Goal: Information Seeking & Learning: Find contact information

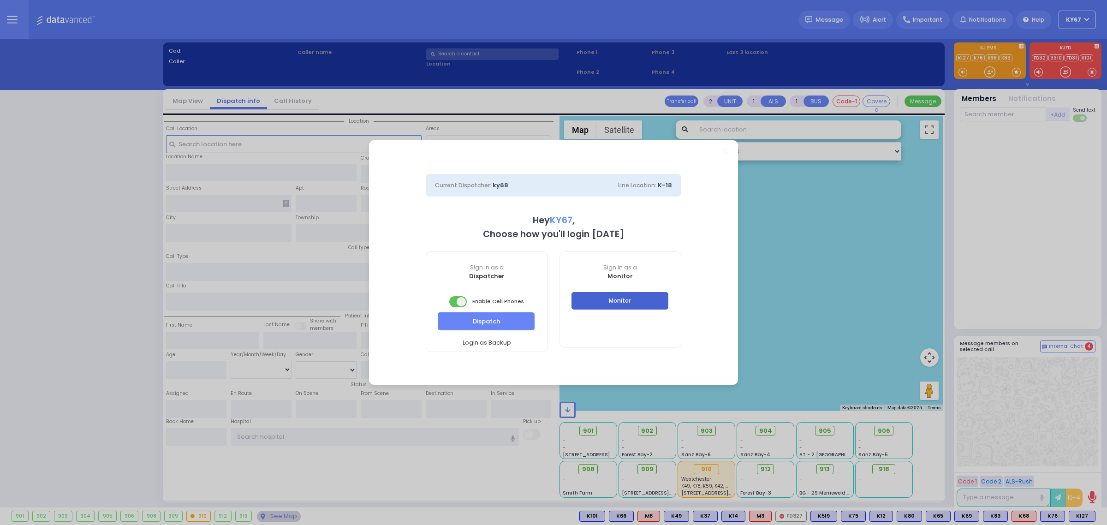
select select "9"
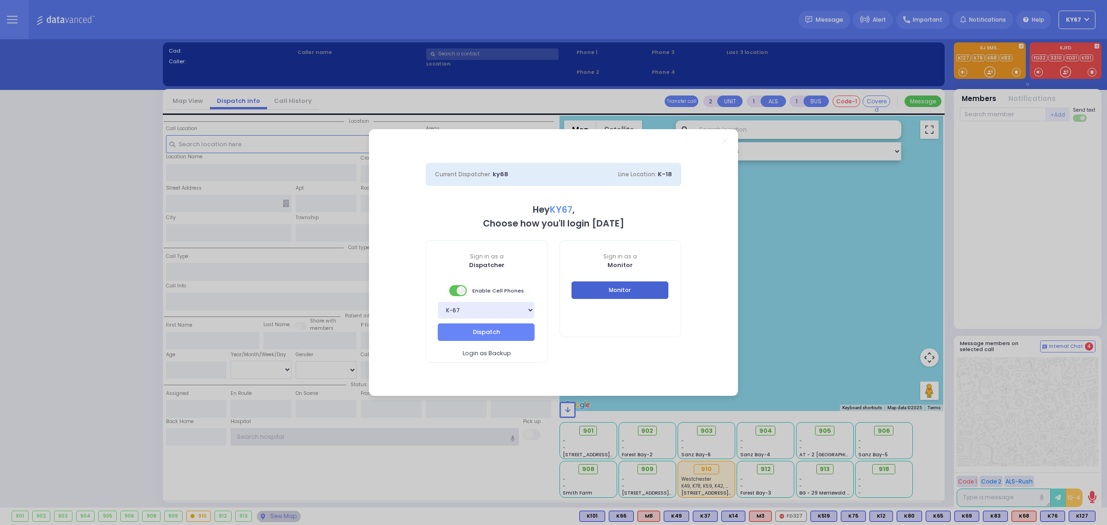
type input "Ky67"
click at [619, 297] on button "Monitor" at bounding box center [620, 290] width 97 height 18
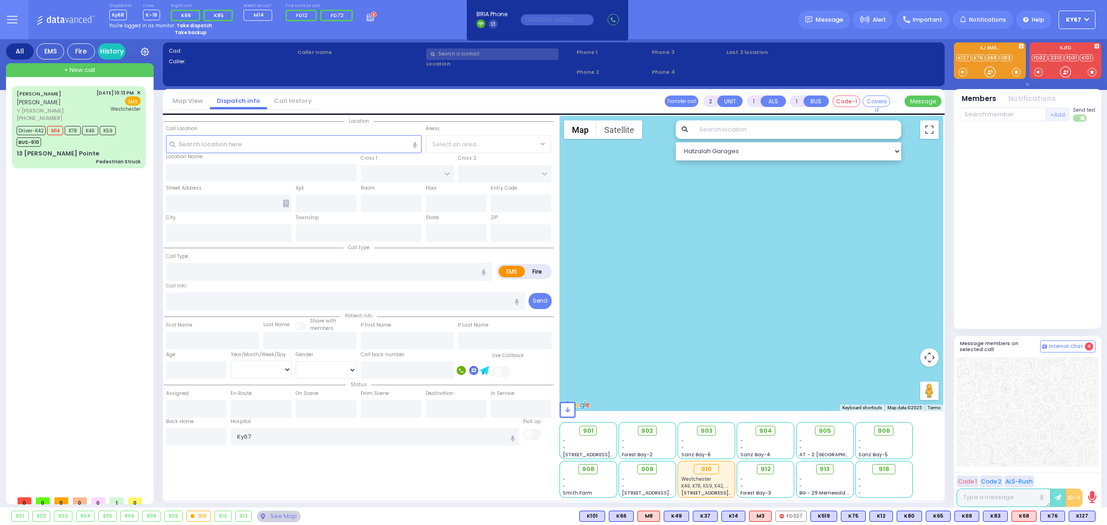
click at [17, 17] on icon at bounding box center [12, 19] width 11 height 11
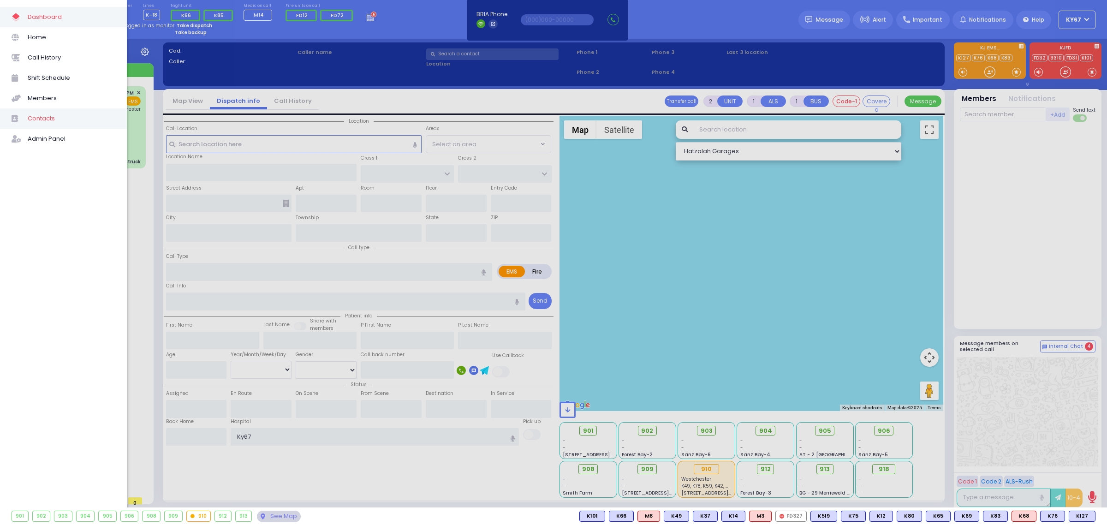
click at [56, 120] on span "Contacts" at bounding box center [72, 119] width 88 height 12
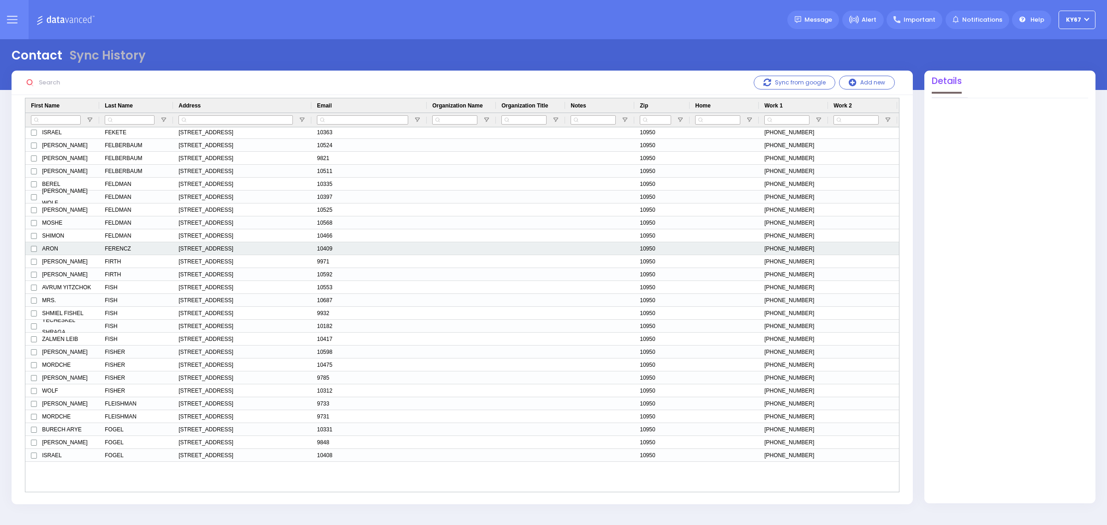
scroll to position [1903, 0]
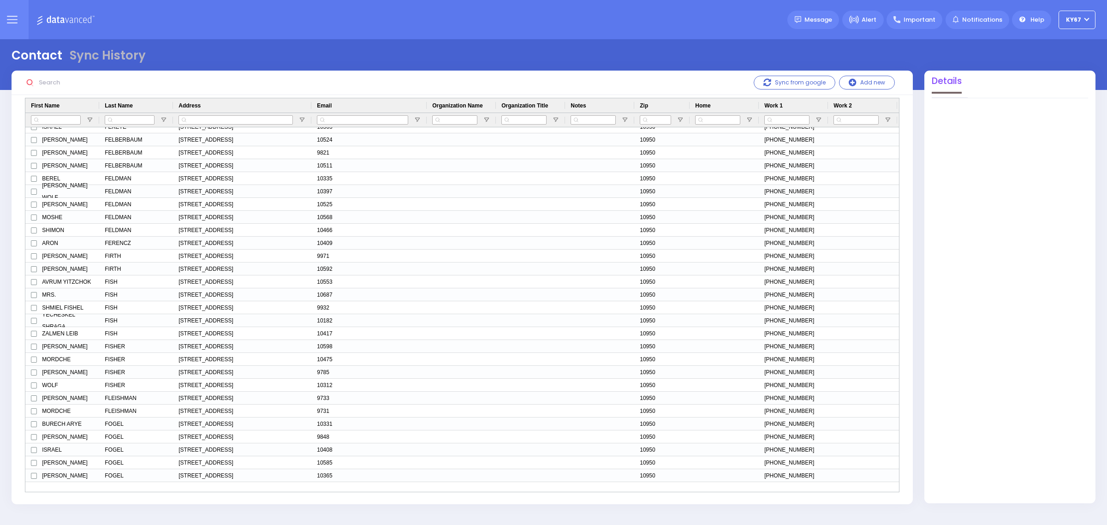
click at [56, 85] on input "text" at bounding box center [105, 83] width 138 height 18
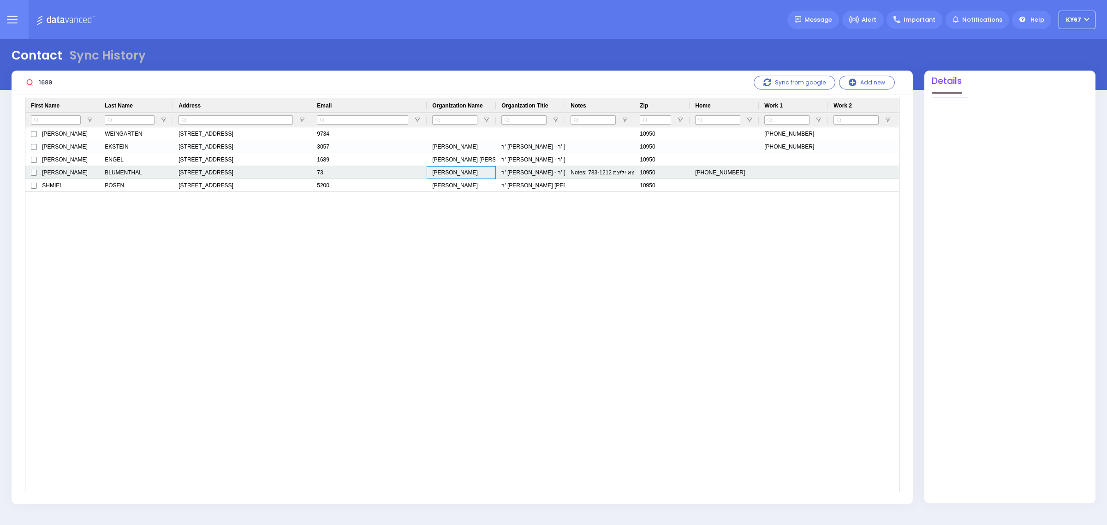
click at [478, 172] on div "[PERSON_NAME]" at bounding box center [461, 172] width 69 height 13
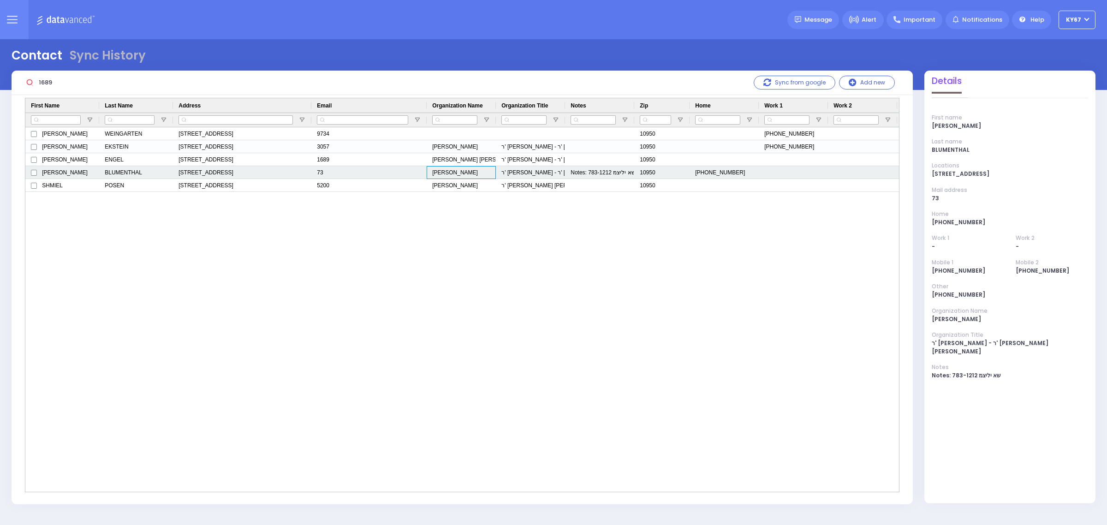
click at [478, 172] on div "[PERSON_NAME]" at bounding box center [461, 172] width 69 height 13
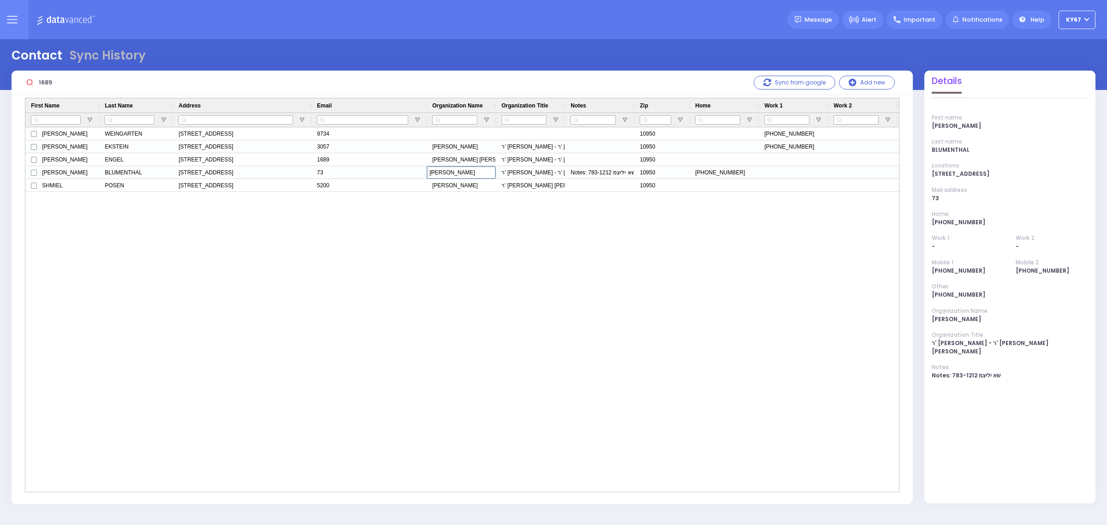
click at [513, 225] on div "[PERSON_NAME] [STREET_ADDRESS] 9734 10950 845-662-1689 [PHONE_NUMBER] [PERSON_N…" at bounding box center [462, 309] width 874 height 364
drag, startPoint x: 80, startPoint y: 84, endPoint x: 0, endPoint y: 90, distance: 80.1
click at [0, 90] on div "Contact Sync History 1689 Sync from google 0" at bounding box center [553, 275] width 1107 height 472
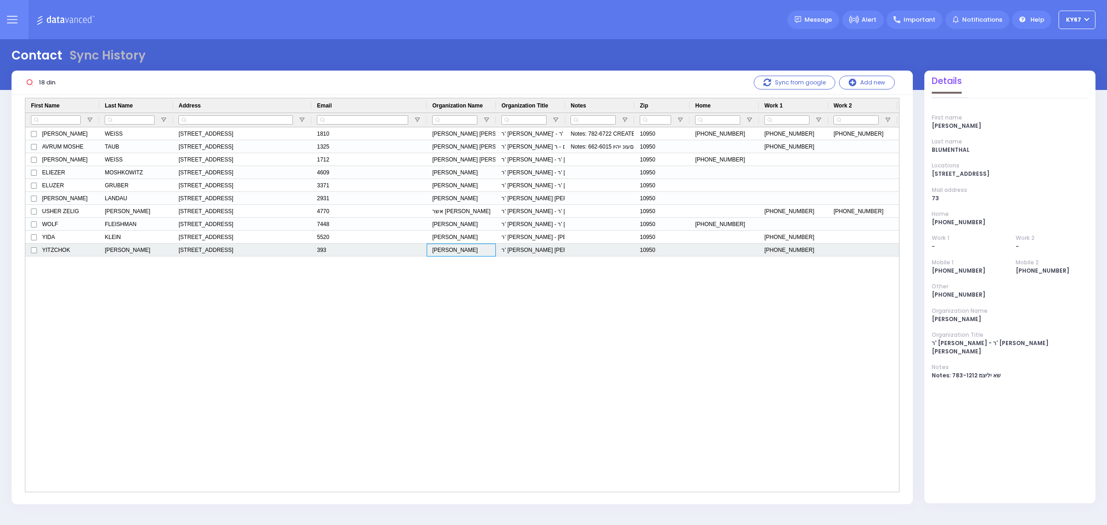
click at [450, 252] on div "[PERSON_NAME]" at bounding box center [461, 250] width 69 height 13
click at [450, 252] on div "יצחק פריעדמאן" at bounding box center [461, 250] width 69 height 13
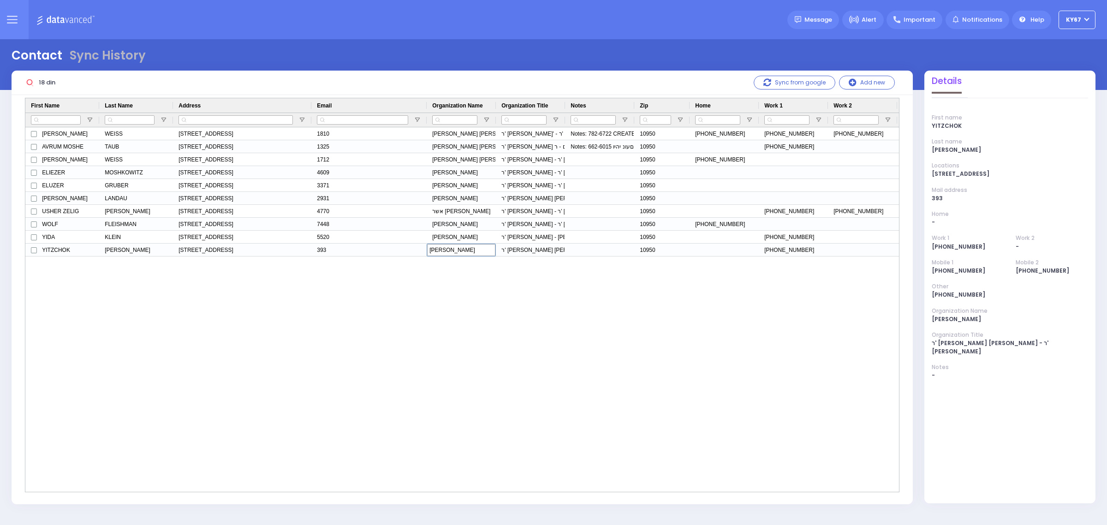
click at [425, 328] on div "ALEXANDER MOSHE WEISS 18 DINEV RD 103 MONROE, NY 10950 1810 אלכסנדר משה ווייס ר…" at bounding box center [462, 309] width 874 height 364
drag, startPoint x: 61, startPoint y: 84, endPoint x: 6, endPoint y: 84, distance: 55.4
click at [6, 84] on div "18 din Sync from google Add new Email" at bounding box center [462, 291] width 913 height 441
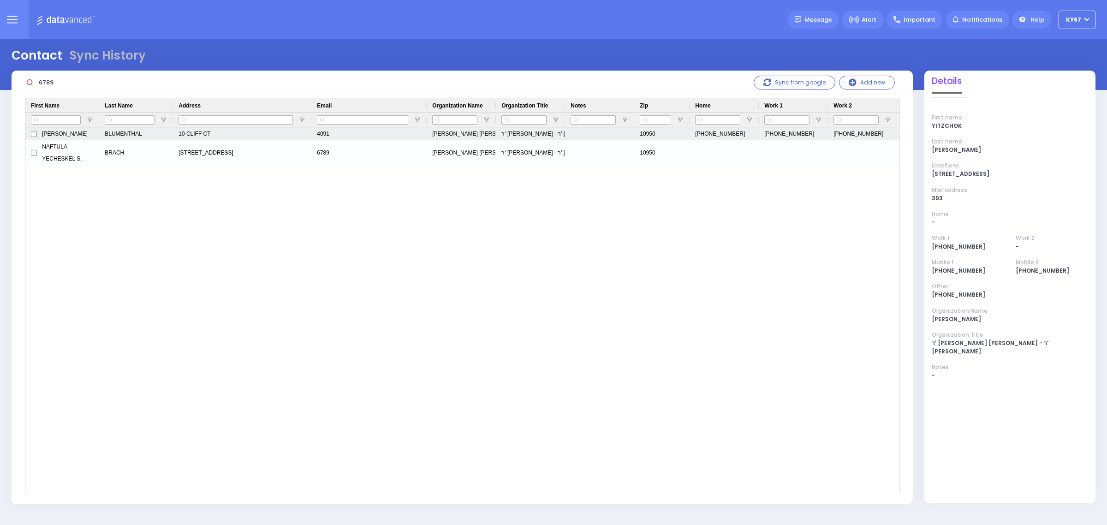
click at [478, 132] on div "יוסף יואל משה בלומענטאל" at bounding box center [461, 133] width 69 height 13
click at [465, 134] on div "יוסף יואל משה בלומענטאל" at bounding box center [461, 133] width 69 height 13
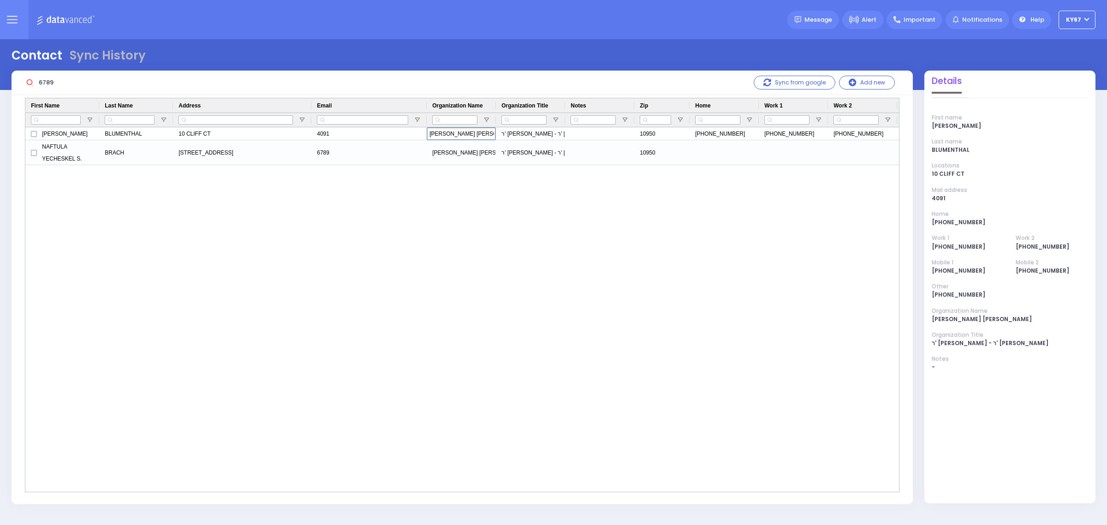
click at [468, 239] on div "JOSEPH JOEL M. BLUMENTHAL 10 CLIFF CT 4091 יוסף יואל משה בלומענטאל ר' יושע - ר'…" at bounding box center [462, 309] width 874 height 364
drag, startPoint x: 65, startPoint y: 84, endPoint x: 0, endPoint y: 83, distance: 65.1
click at [0, 83] on div "Contact Sync History 6789 Sync from google 0" at bounding box center [553, 275] width 1107 height 472
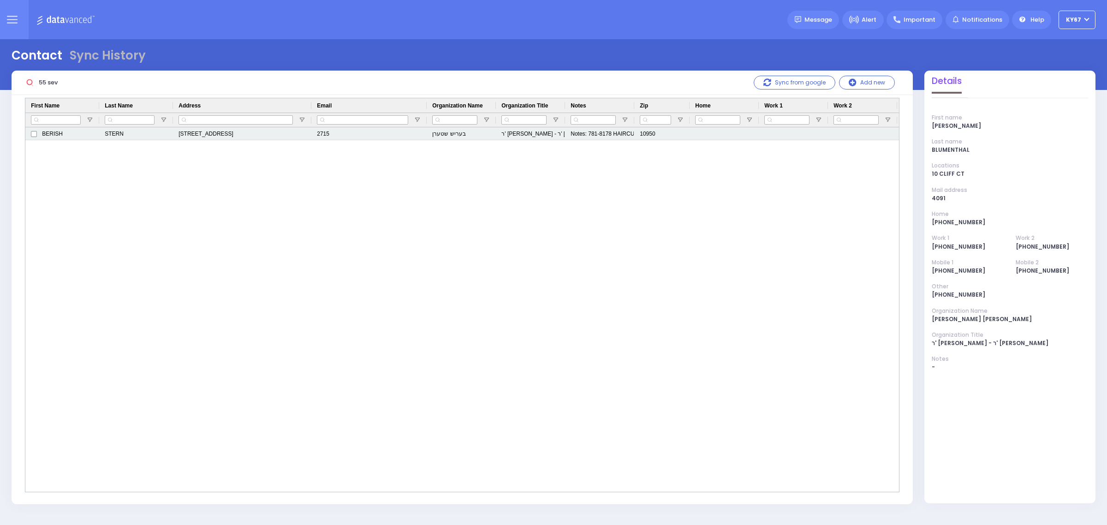
click at [460, 131] on div "בעריש שטערן" at bounding box center [461, 133] width 69 height 13
click at [462, 136] on div "בעריש שטערן" at bounding box center [461, 133] width 69 height 13
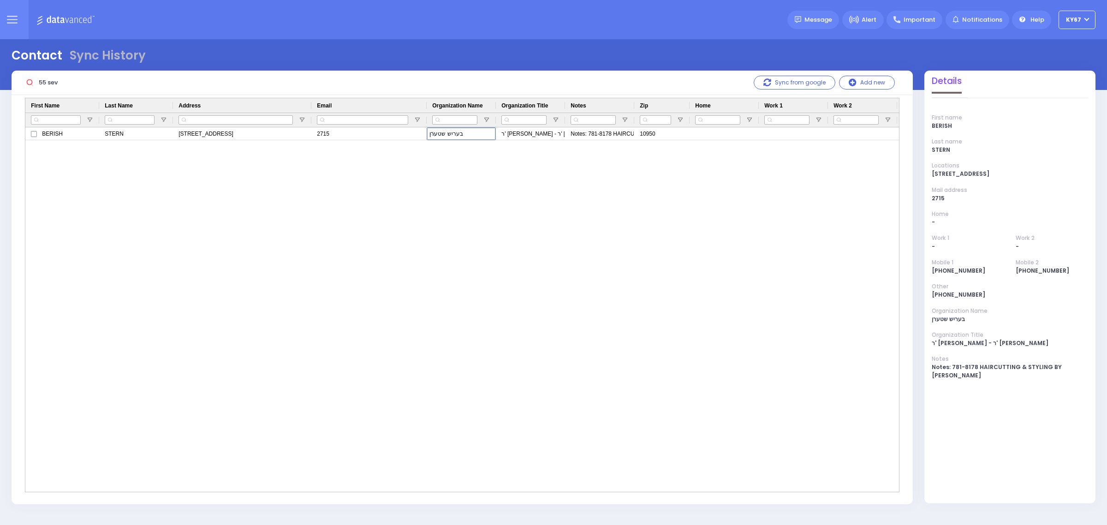
drag, startPoint x: 72, startPoint y: 84, endPoint x: 0, endPoint y: 88, distance: 72.6
click at [0, 88] on div "Contact Sync History 55 sev Sync from google" at bounding box center [553, 275] width 1107 height 472
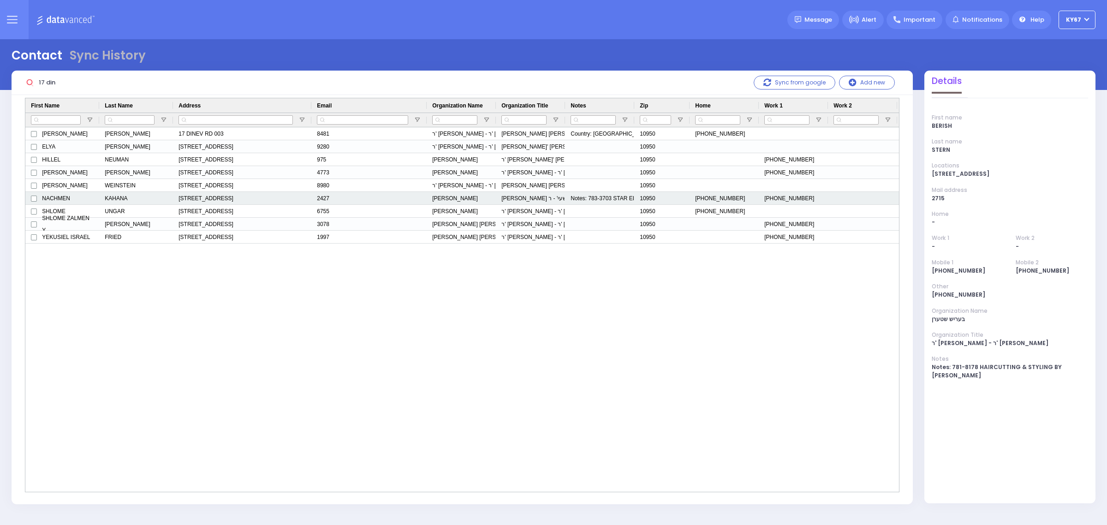
click at [448, 199] on div "נחמן כהנא" at bounding box center [461, 198] width 69 height 13
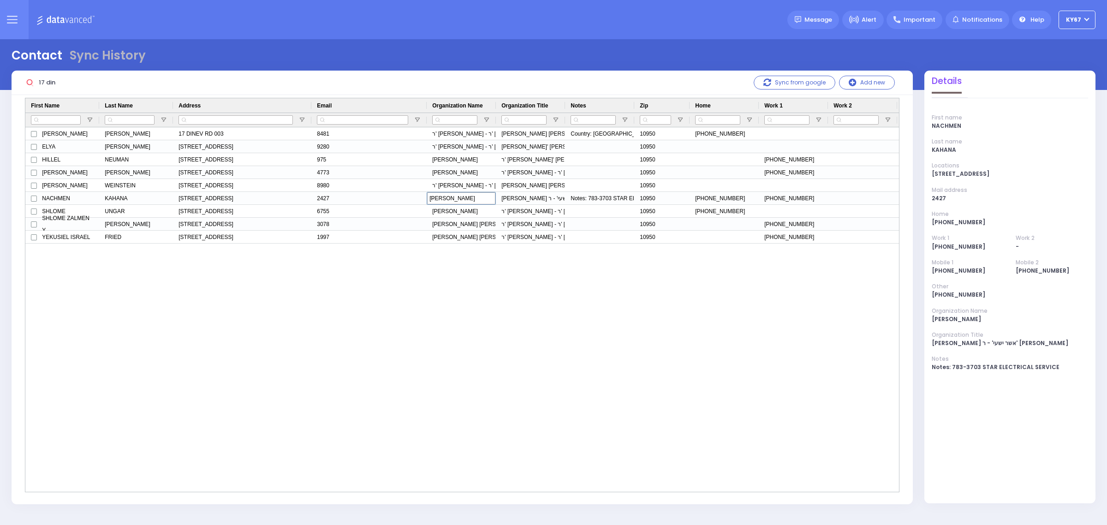
drag, startPoint x: 74, startPoint y: 81, endPoint x: 0, endPoint y: 84, distance: 74.3
click at [0, 84] on div "Contact Sync History 17 din Sync from google" at bounding box center [553, 275] width 1107 height 472
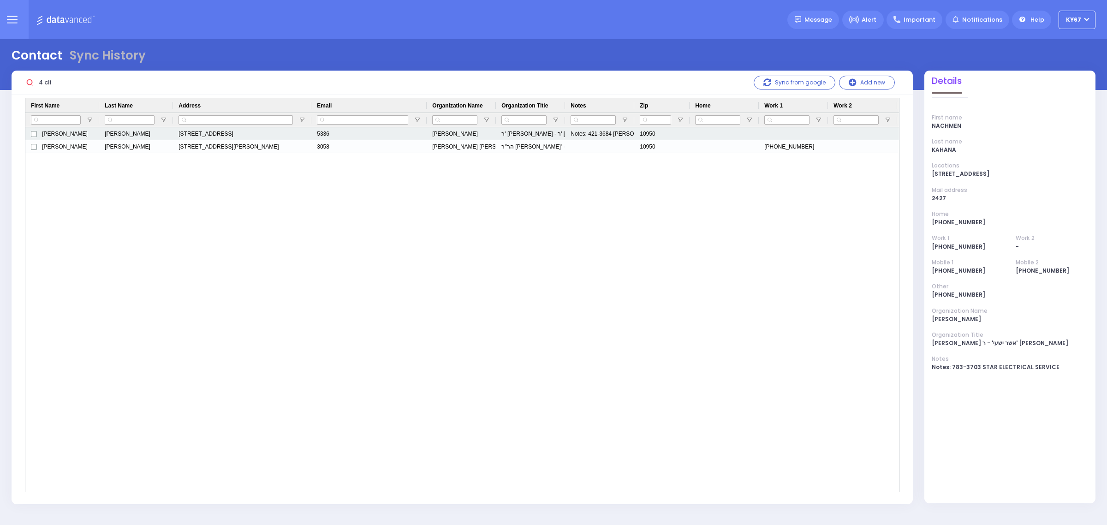
click at [453, 137] on div "יואל סאנדעל" at bounding box center [461, 133] width 69 height 13
click at [448, 135] on div "יואל סאנדעל" at bounding box center [461, 133] width 69 height 13
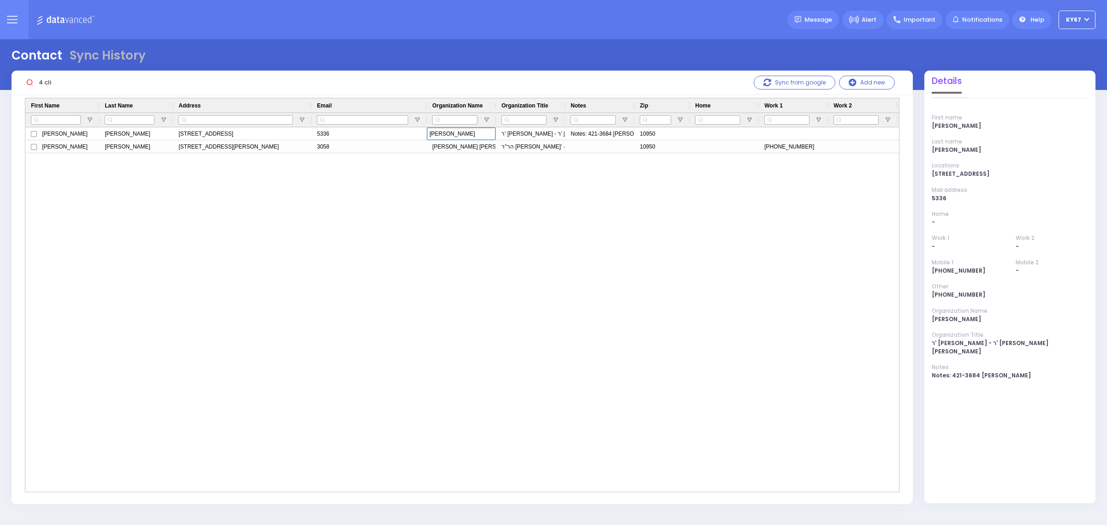
drag, startPoint x: 59, startPoint y: 82, endPoint x: 0, endPoint y: 82, distance: 59.1
click at [0, 82] on div "Contact Sync History 4 cli Sync from google" at bounding box center [553, 275] width 1107 height 472
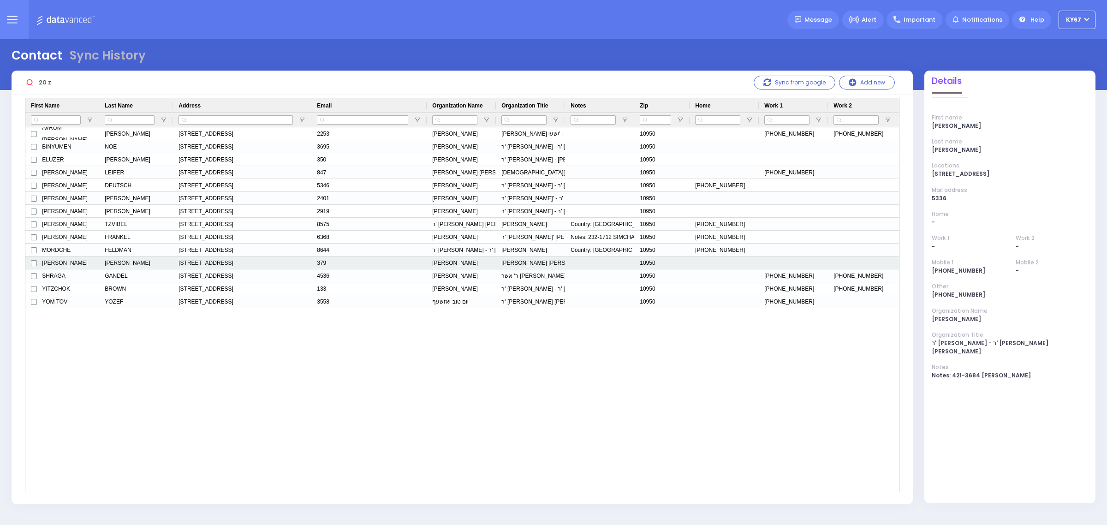
click at [468, 264] on div "מרדכי יודא פריעדמאן" at bounding box center [461, 263] width 69 height 13
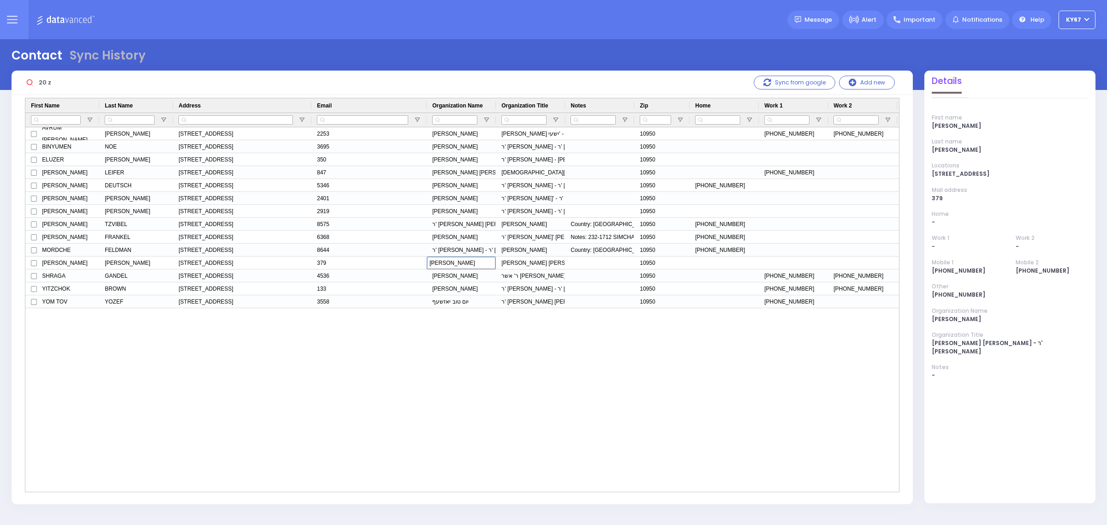
click at [85, 82] on input "20 z" at bounding box center [105, 83] width 138 height 18
drag, startPoint x: 63, startPoint y: 78, endPoint x: 0, endPoint y: 78, distance: 63.2
click at [0, 78] on div "Contact Sync History 20 z Sync from google 0" at bounding box center [553, 275] width 1107 height 472
type input "3"
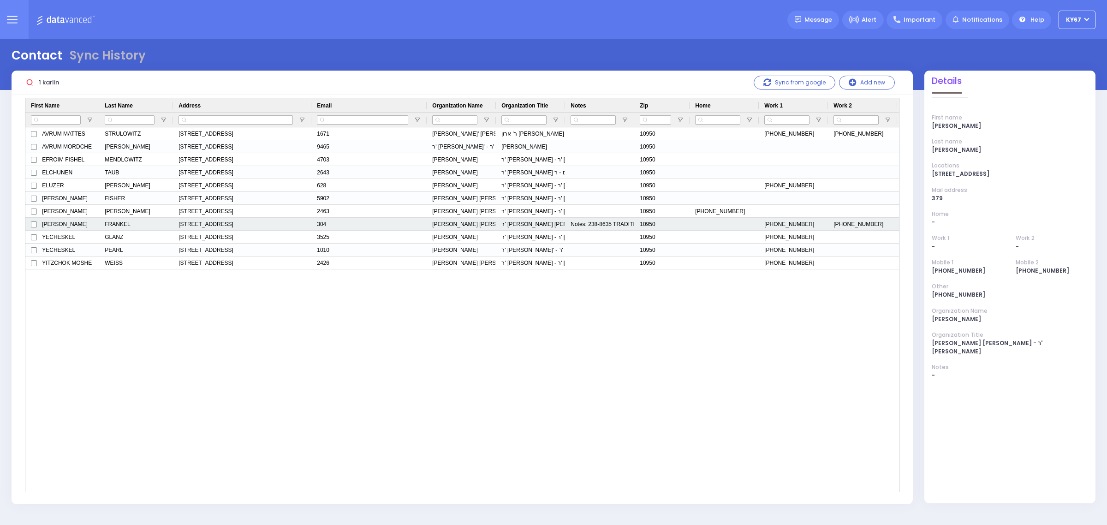
click at [455, 224] on div "מנחם שמואל פרענקל" at bounding box center [461, 224] width 69 height 13
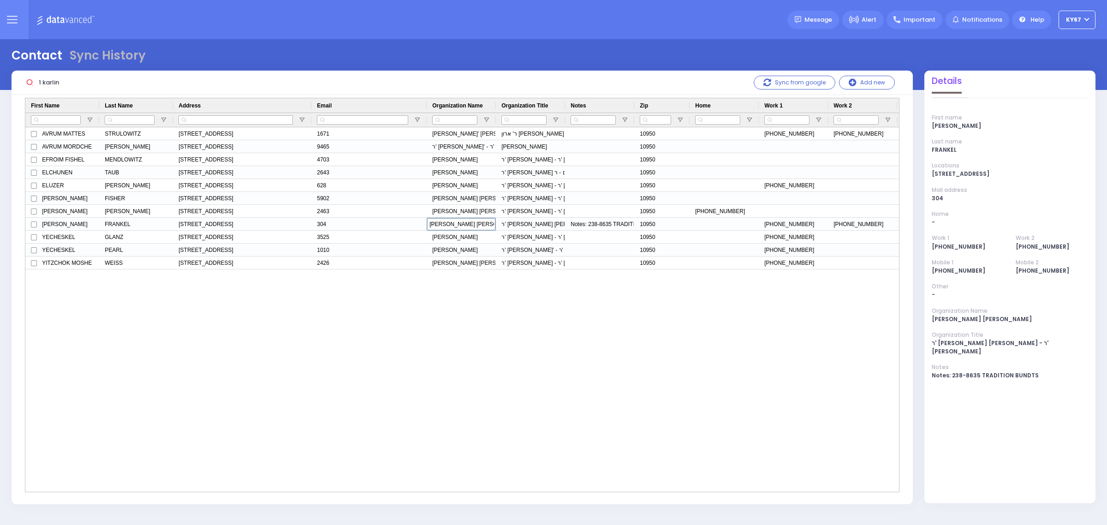
drag, startPoint x: 62, startPoint y: 83, endPoint x: 0, endPoint y: 82, distance: 62.3
click at [0, 82] on div "Contact Sync History 1 karlin Add new Email" at bounding box center [553, 275] width 1107 height 472
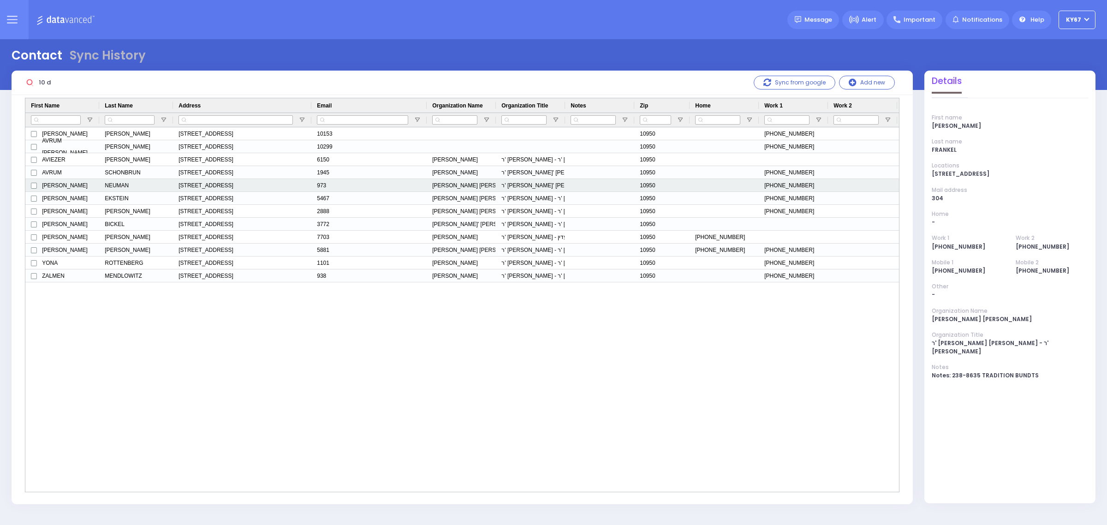
type input "10 d"
click at [456, 189] on div "אליעזר צבי ניימאן" at bounding box center [461, 185] width 69 height 13
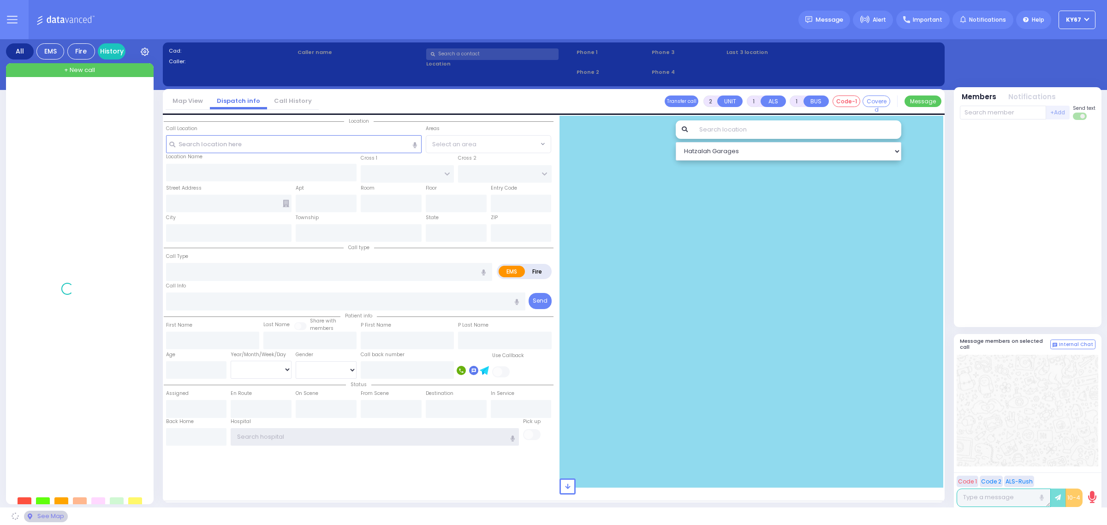
type input "Ky67"
click at [8, 12] on button at bounding box center [11, 19] width 33 height 39
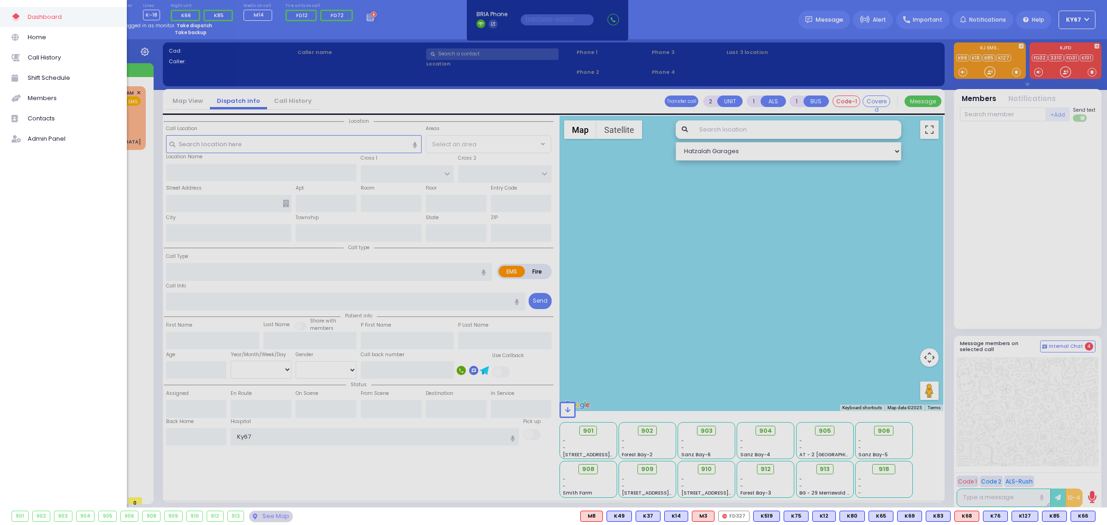
click at [41, 120] on span "Contacts" at bounding box center [72, 119] width 88 height 12
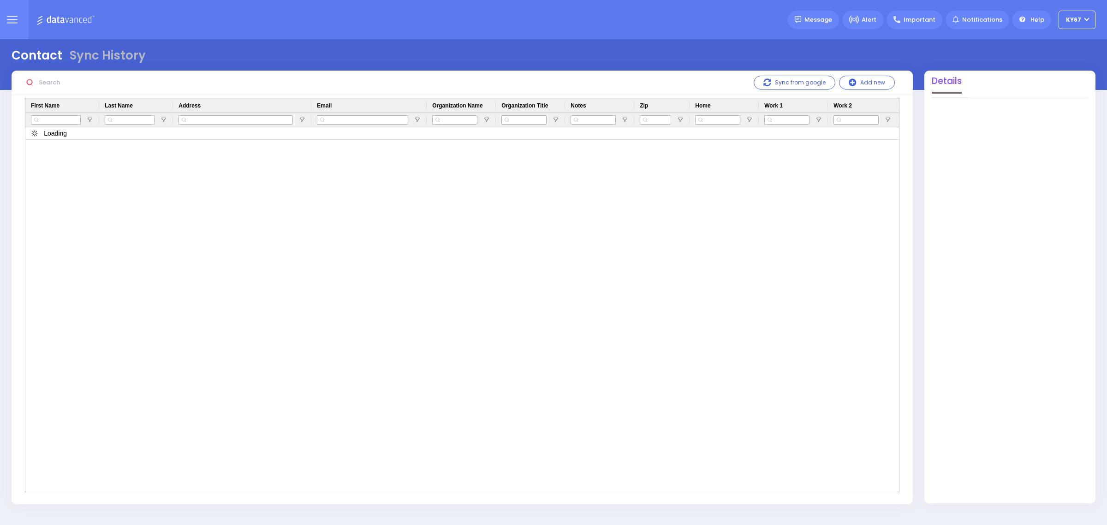
click at [52, 82] on input "text" at bounding box center [105, 83] width 138 height 18
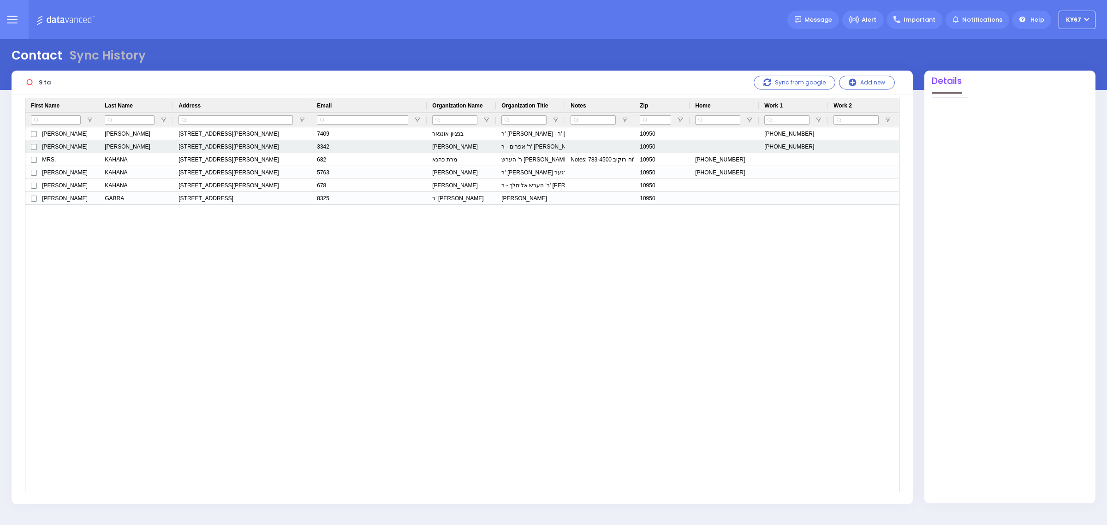
click at [467, 150] on div "[PERSON_NAME]" at bounding box center [461, 146] width 69 height 13
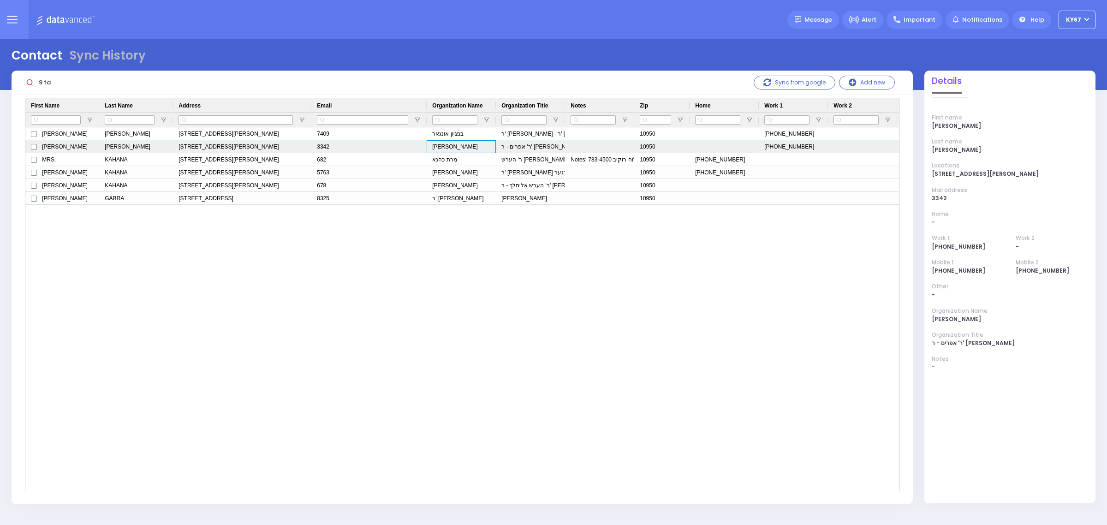
click at [465, 149] on div "[PERSON_NAME]" at bounding box center [461, 146] width 69 height 13
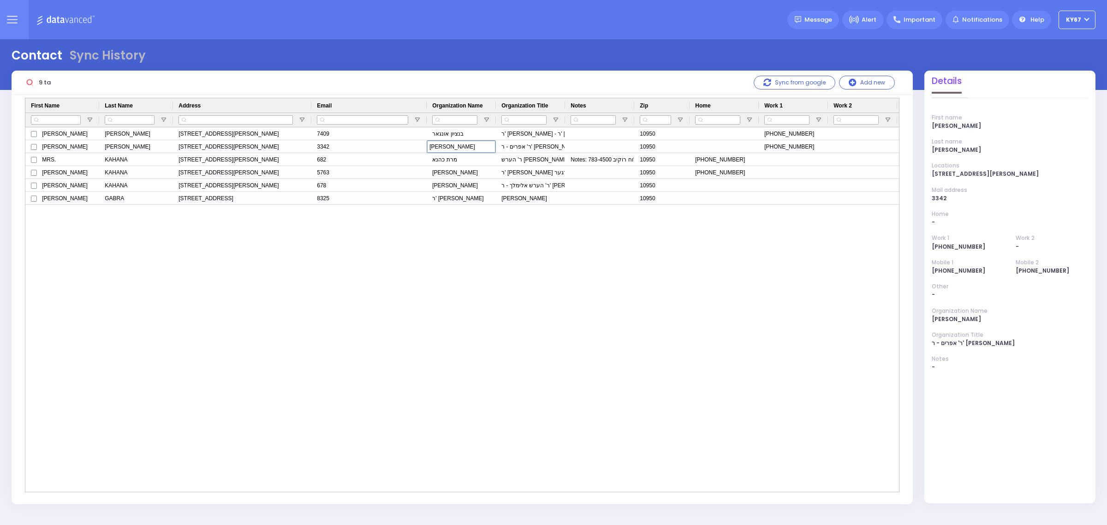
drag, startPoint x: 59, startPoint y: 83, endPoint x: 2, endPoint y: 84, distance: 56.3
click at [0, 84] on div "Contact Sync History 9 ta Sync from google 0" at bounding box center [553, 275] width 1107 height 472
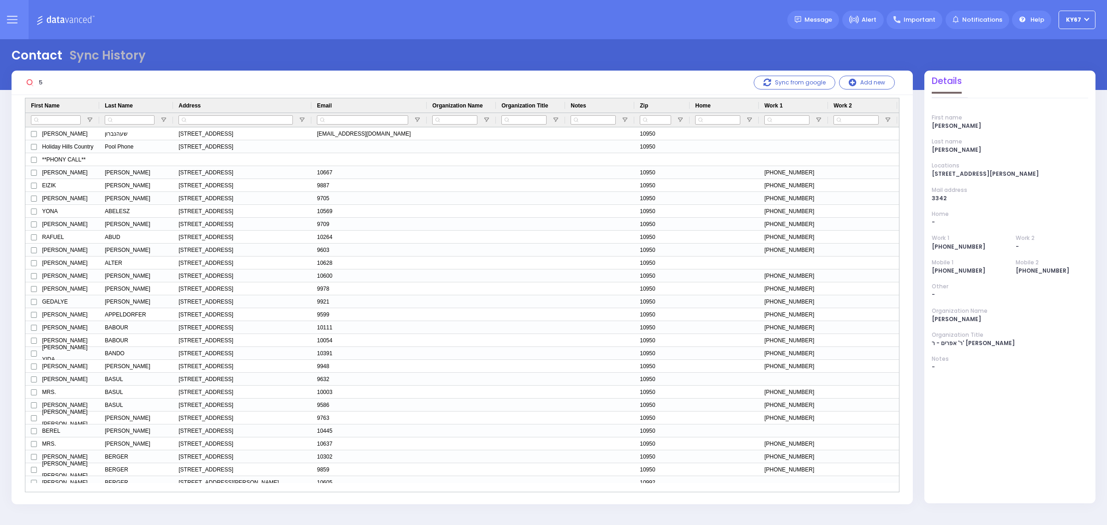
type input "5"
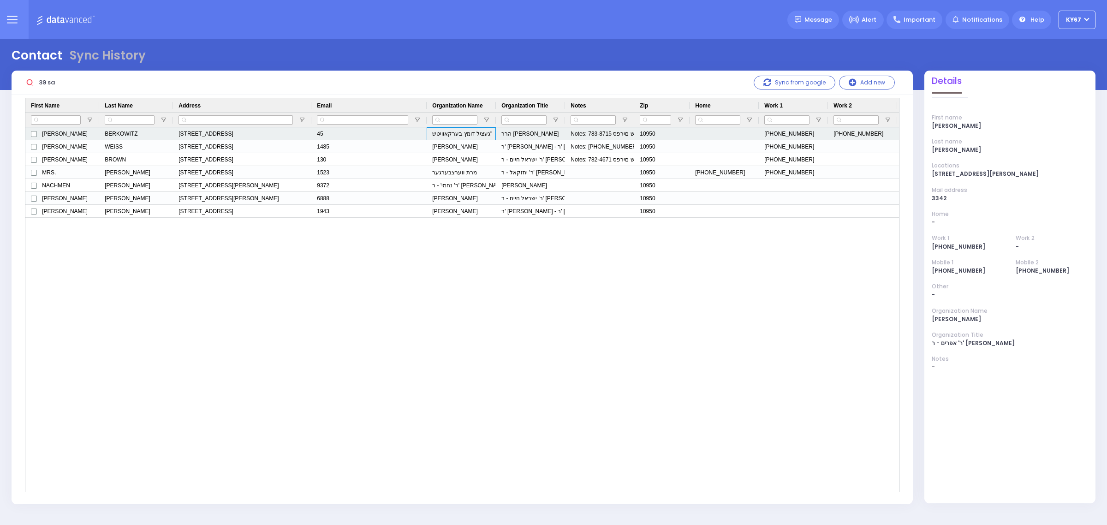
click at [478, 135] on div "געציל דומץ בערקאוויטש"" at bounding box center [461, 133] width 69 height 13
click at [545, 132] on div "הרר [PERSON_NAME]" at bounding box center [530, 133] width 69 height 13
click at [546, 133] on div "הרר [PERSON_NAME]" at bounding box center [530, 133] width 69 height 13
click at [547, 133] on div "הרר [PERSON_NAME]" at bounding box center [530, 133] width 69 height 13
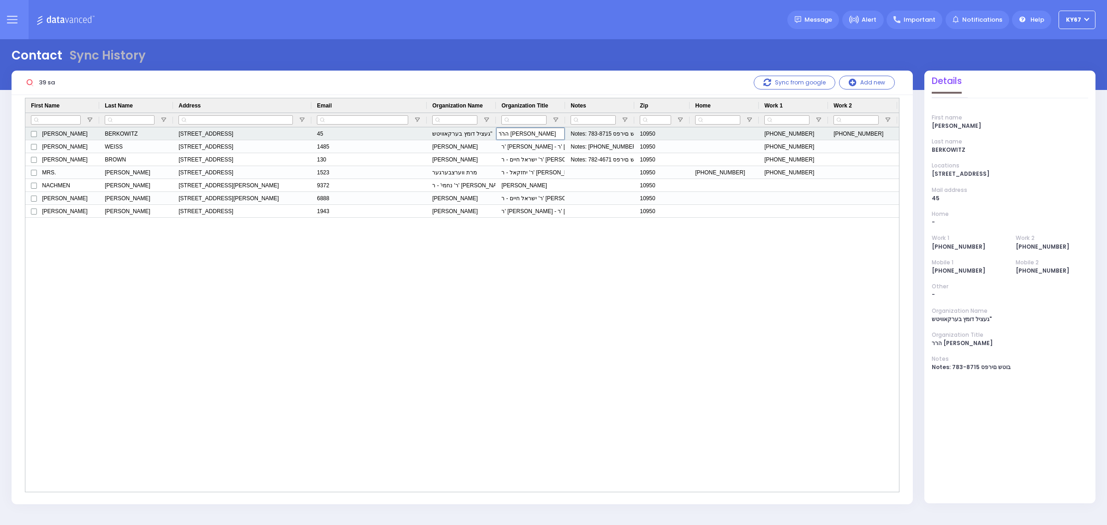
click at [530, 136] on input "הרר [PERSON_NAME]" at bounding box center [530, 134] width 68 height 12
drag, startPoint x: 507, startPoint y: 134, endPoint x: 519, endPoint y: 133, distance: 13.0
click at [519, 133] on input "הרר [PERSON_NAME]" at bounding box center [530, 134] width 68 height 12
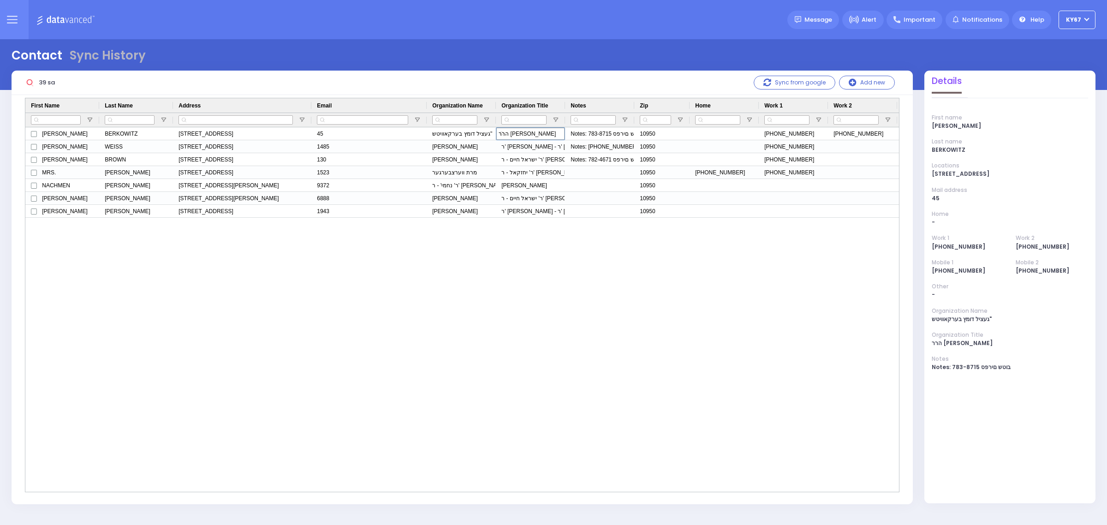
scroll to position [0, 0]
drag, startPoint x: 66, startPoint y: 82, endPoint x: 0, endPoint y: 86, distance: 65.6
click at [0, 88] on div "Contact Sync History 39 sa Sync from google" at bounding box center [553, 275] width 1107 height 472
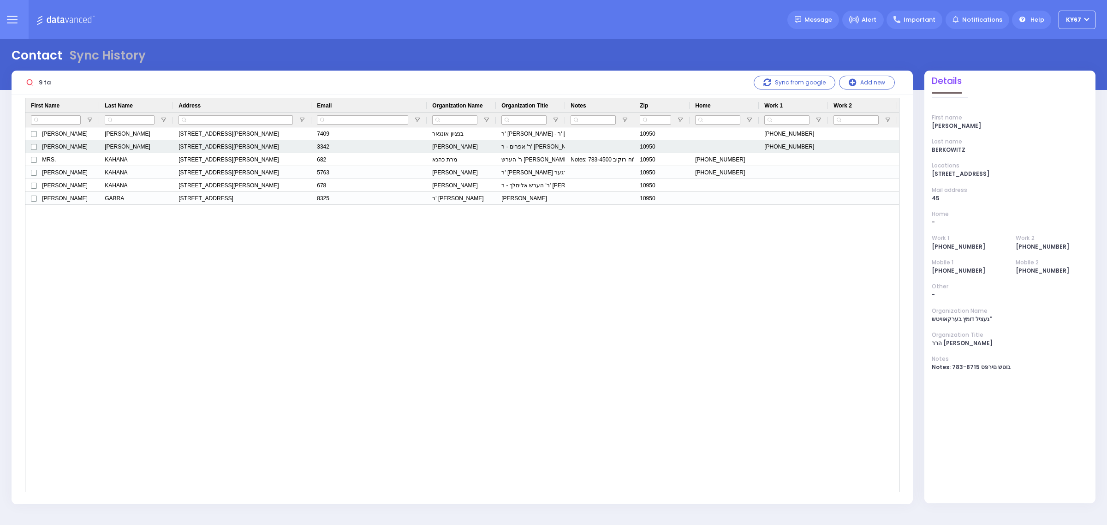
type input "9 ta"
click at [458, 148] on div "[PERSON_NAME]" at bounding box center [461, 146] width 69 height 13
click at [457, 148] on div "[PERSON_NAME]" at bounding box center [461, 146] width 69 height 13
